Goal: Check status: Check status

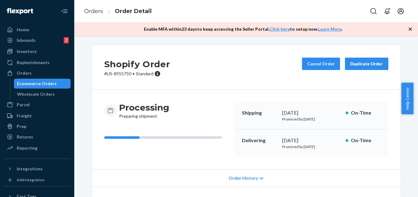
click at [38, 77] on div "Orders" at bounding box center [37, 73] width 66 height 9
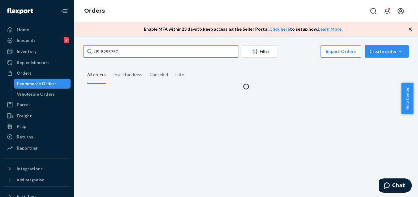
click at [144, 55] on input "US-8955750" at bounding box center [161, 51] width 155 height 12
paste input "69668"
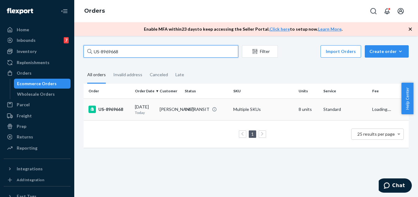
type input "US-8969668"
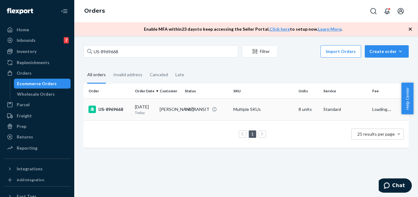
click at [117, 112] on div "US-8969668" at bounding box center [109, 109] width 41 height 7
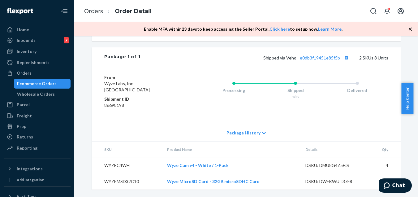
scroll to position [259, 0]
click at [312, 57] on link "e0db3f19451e85f5b" at bounding box center [320, 57] width 40 height 5
